Goal: Book appointment/travel/reservation

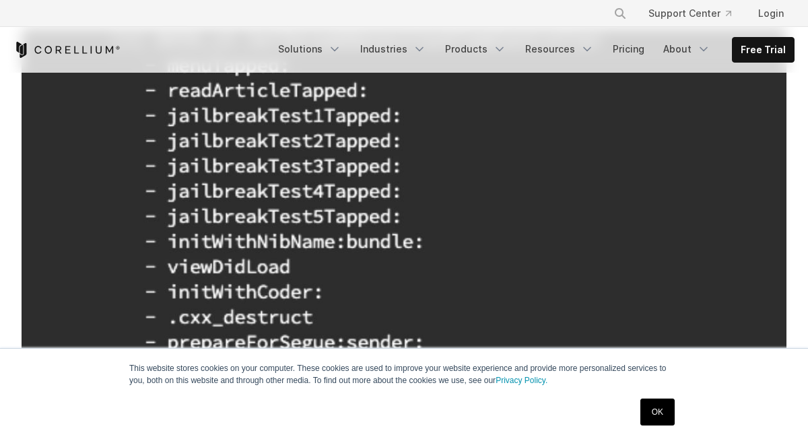
scroll to position [306, 0]
click at [664, 413] on link "OK" at bounding box center [657, 411] width 34 height 27
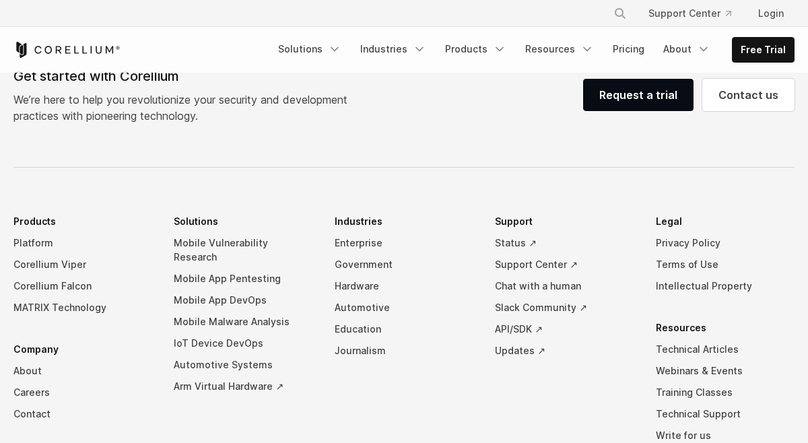
scroll to position [6903, 0]
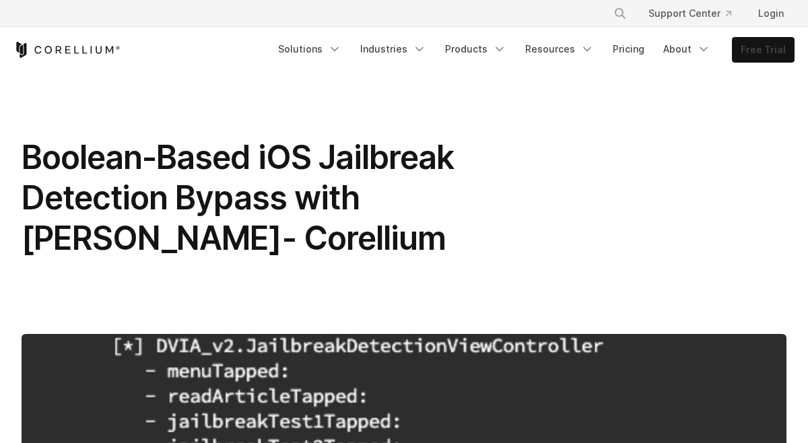
click at [772, 42] on link "Free Trial" at bounding box center [762, 50] width 61 height 24
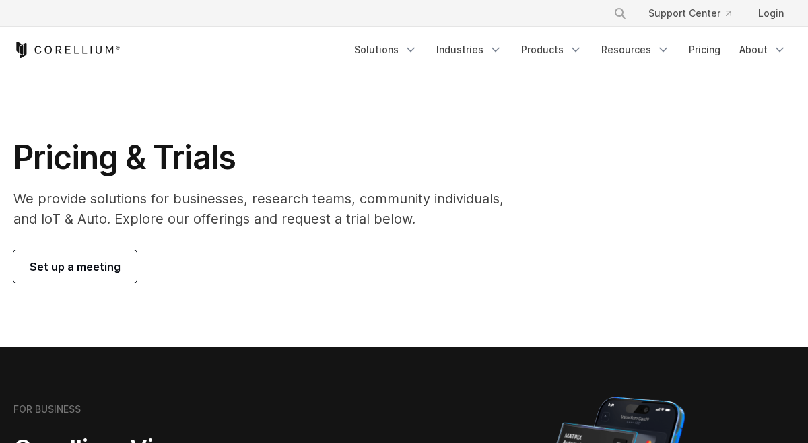
click at [65, 264] on span "Set up a meeting" at bounding box center [75, 266] width 91 height 16
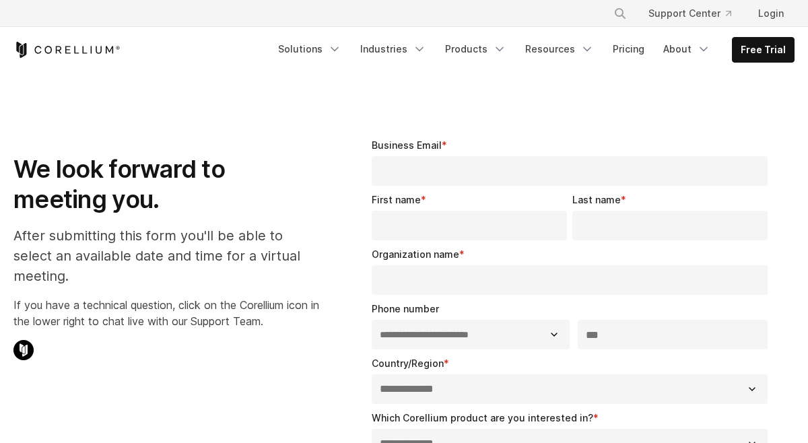
select select "**"
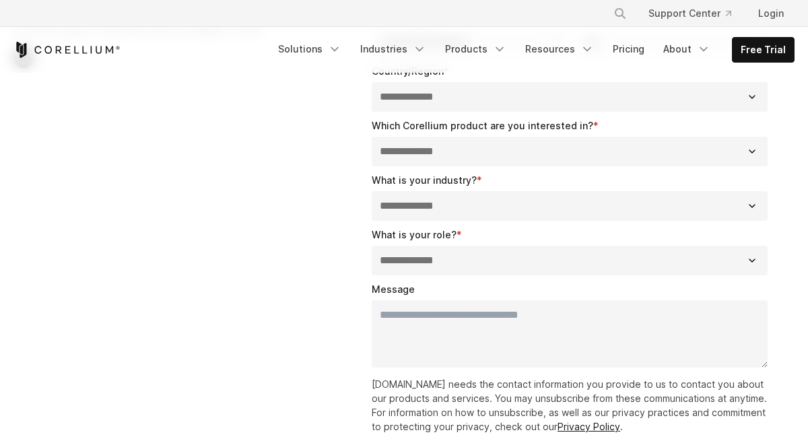
scroll to position [293, 0]
